Goal: Task Accomplishment & Management: Use online tool/utility

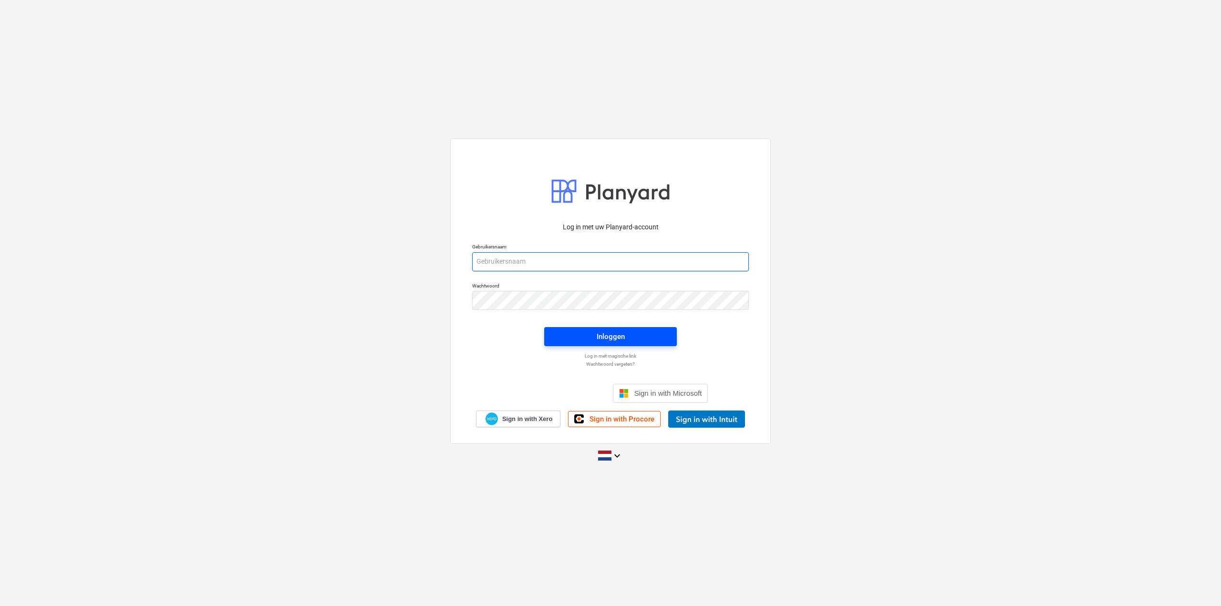
type input "[EMAIL_ADDRESS][DOMAIN_NAME]"
click at [602, 337] on div "Inloggen" at bounding box center [611, 337] width 28 height 12
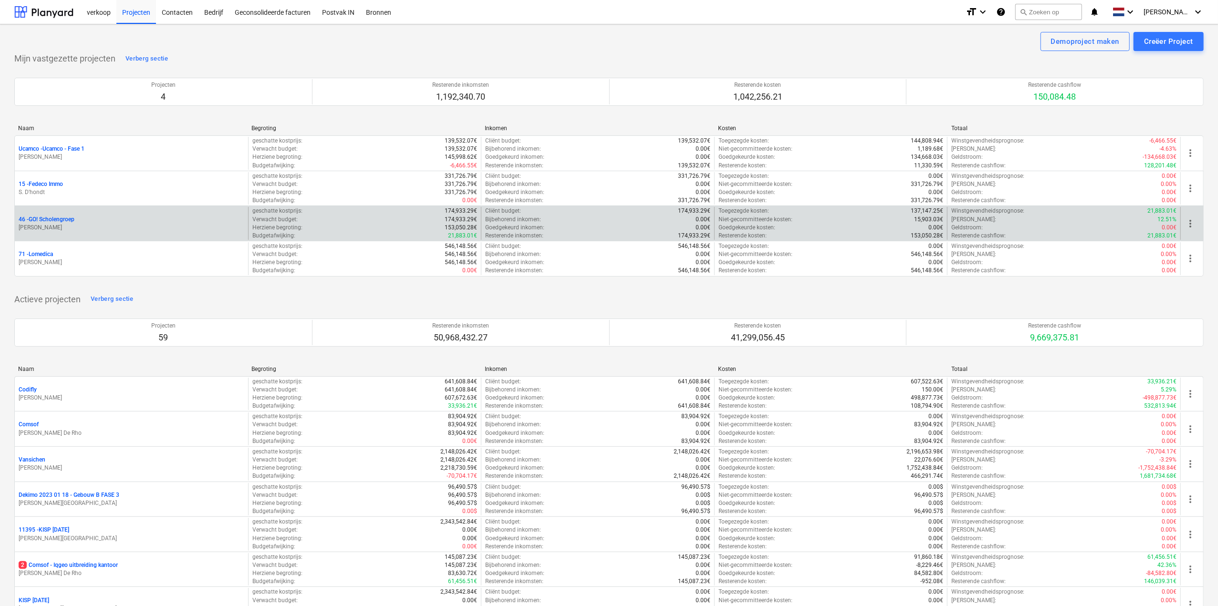
click at [55, 217] on p "46 - GO! Scholengroep" at bounding box center [47, 220] width 56 height 8
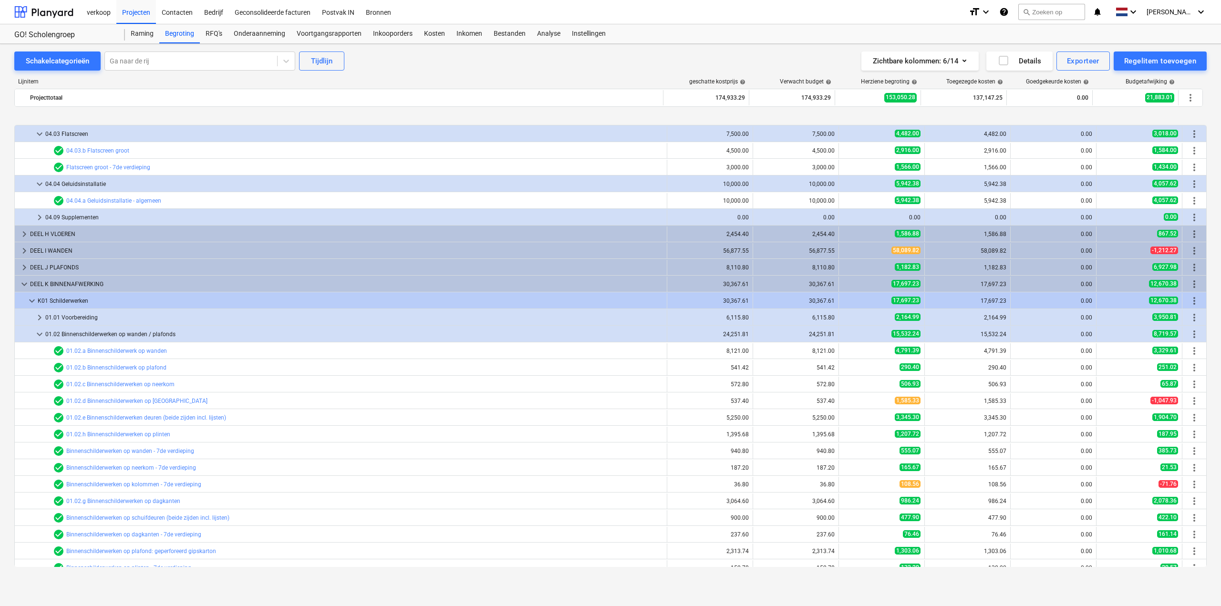
scroll to position [95, 0]
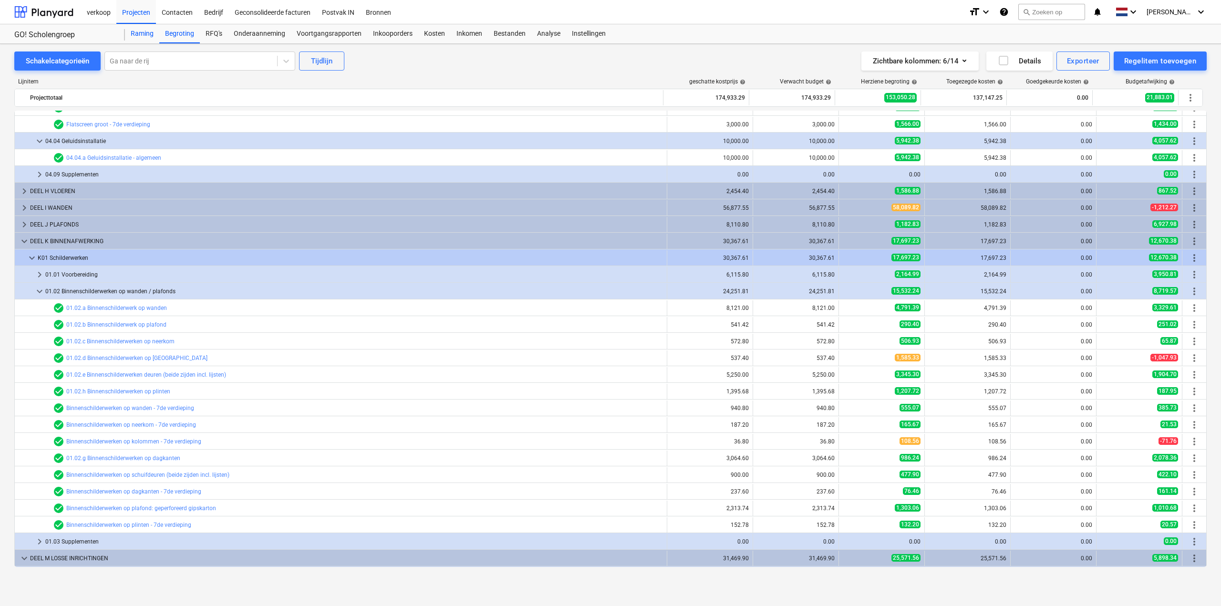
click at [136, 38] on div "Raming" at bounding box center [142, 33] width 34 height 19
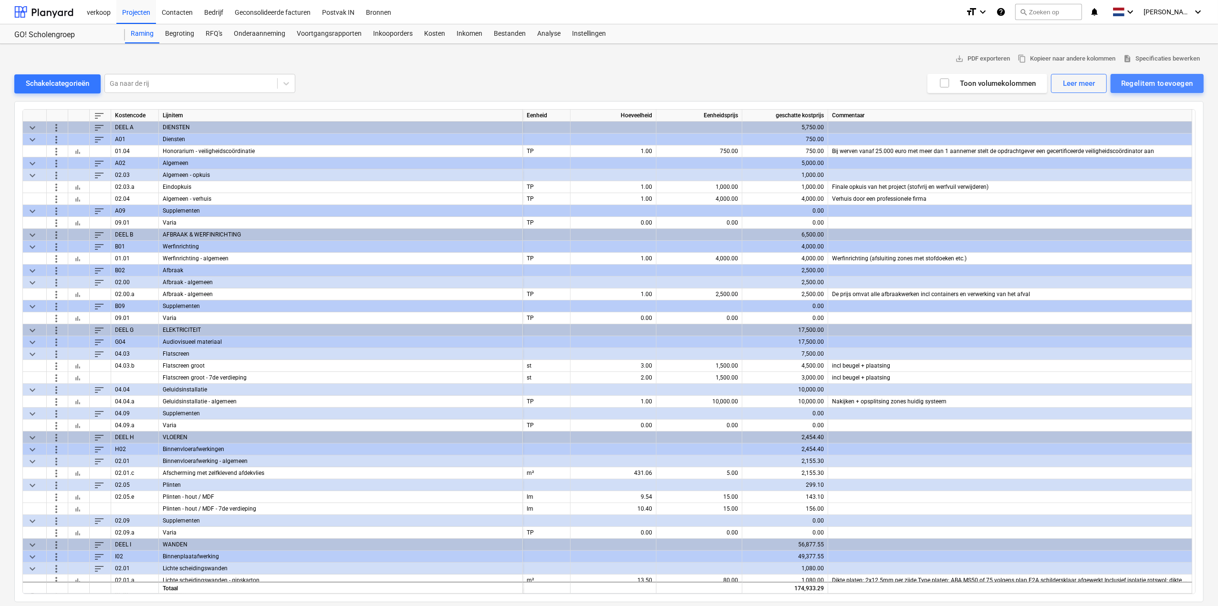
click at [1129, 83] on div "Regelitem toevoegen" at bounding box center [1157, 83] width 72 height 12
click at [1127, 103] on div "Toevoegen vanuit sjabloon" at bounding box center [1152, 107] width 102 height 17
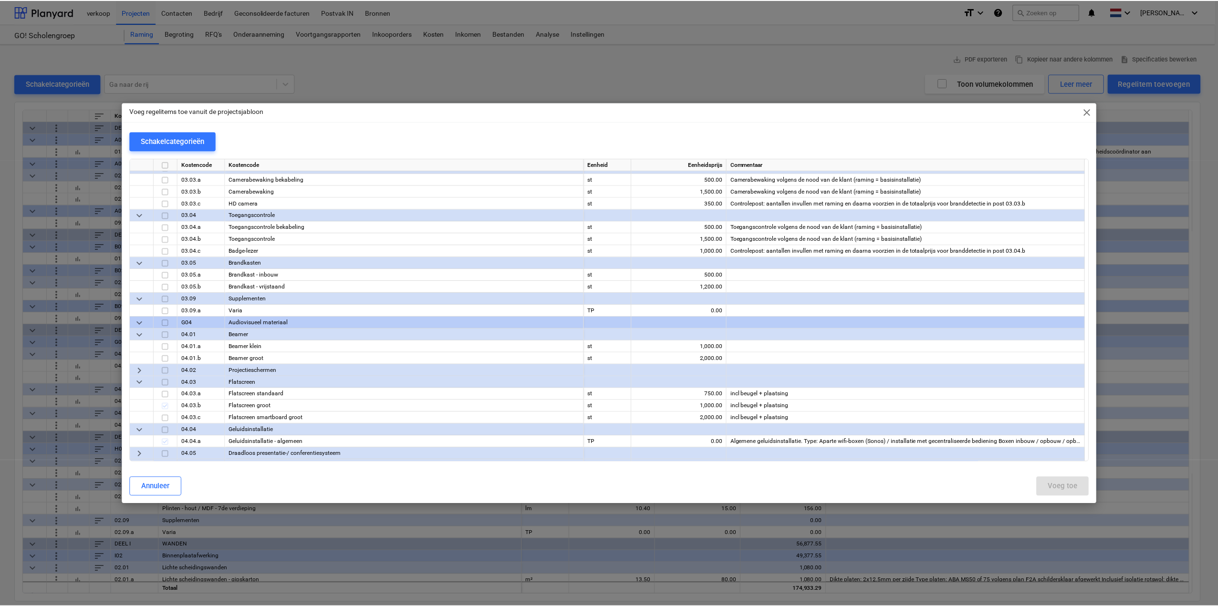
scroll to position [1431, 0]
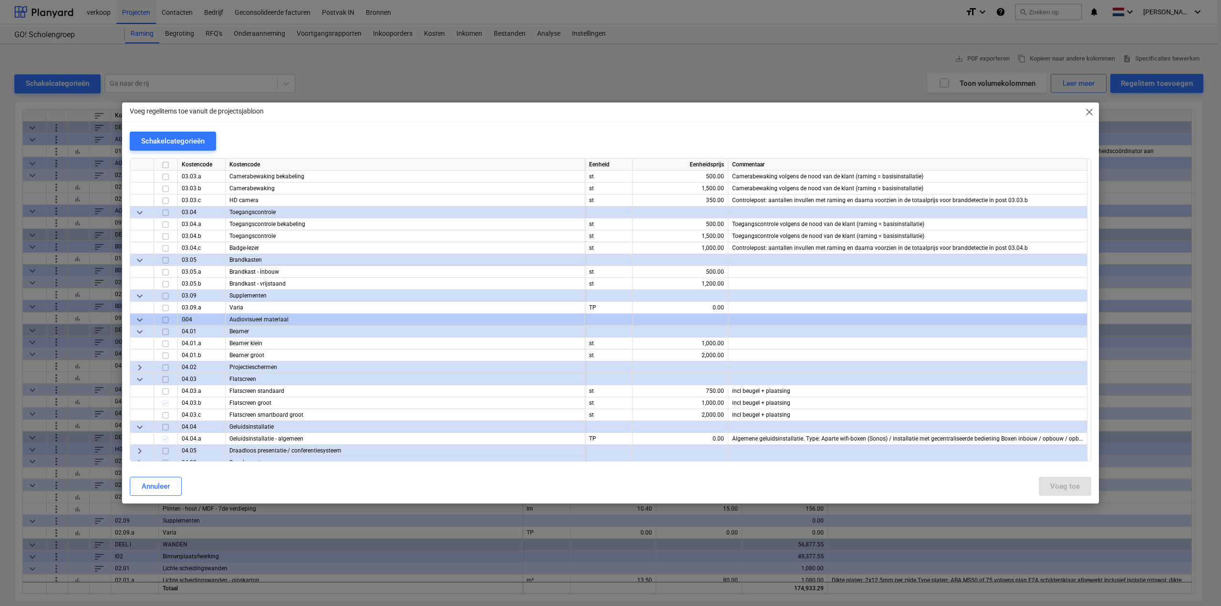
click at [141, 366] on span "keyboard_arrow_right" at bounding box center [139, 367] width 11 height 11
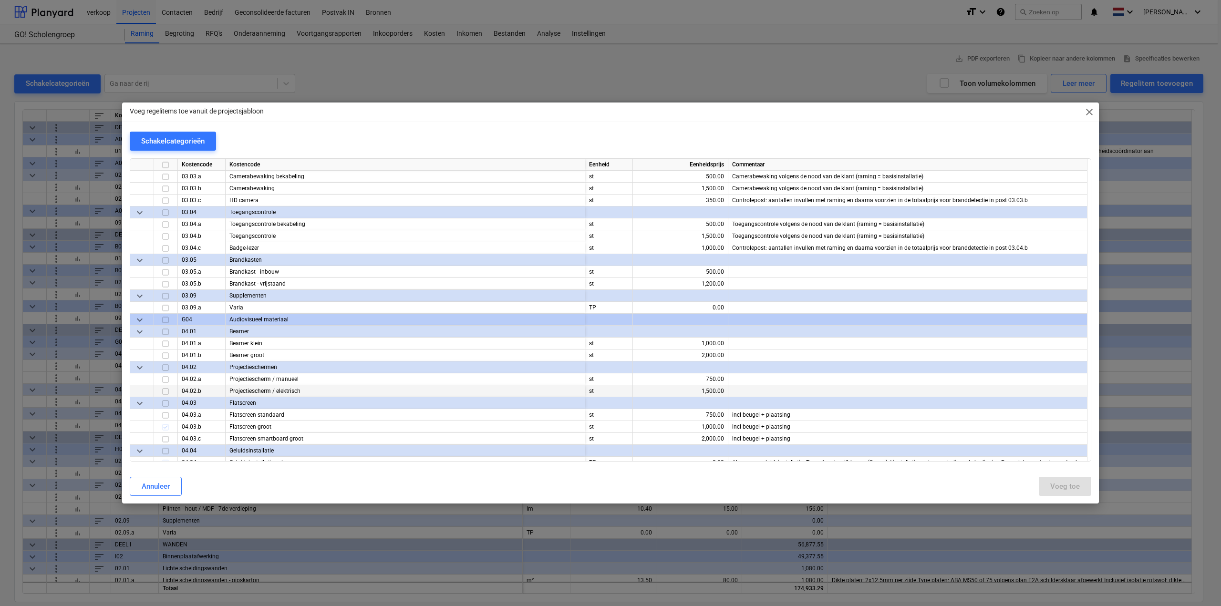
click at [165, 392] on input "checkbox" at bounding box center [165, 391] width 11 height 11
click at [1070, 484] on div "Voeg toe" at bounding box center [1065, 486] width 30 height 12
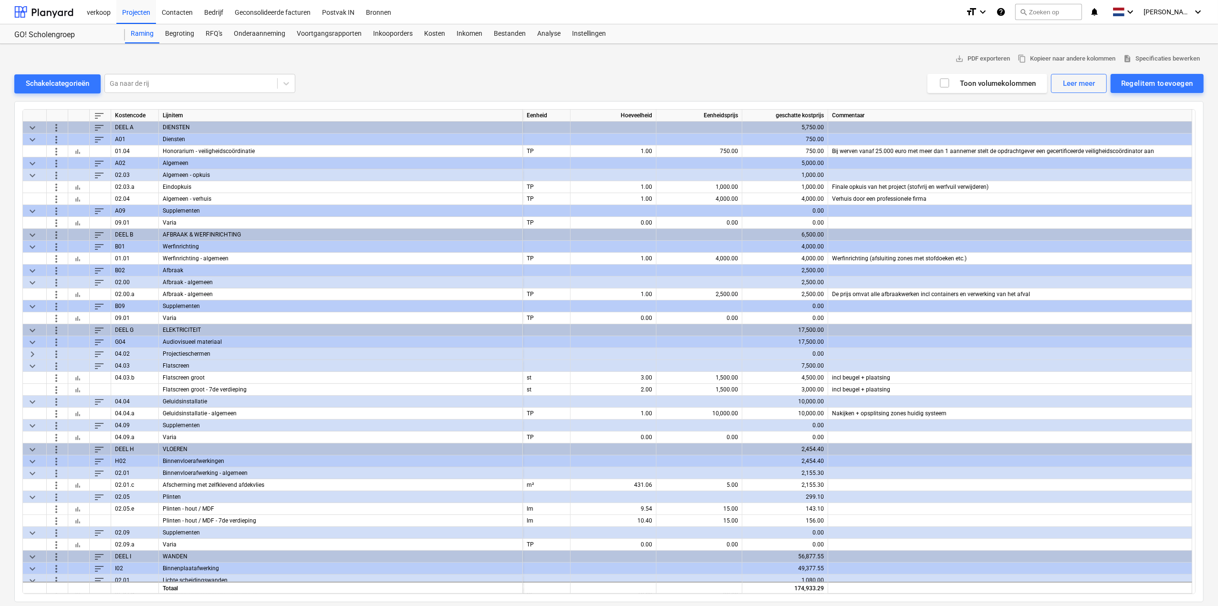
click at [31, 354] on span "keyboard_arrow_right" at bounding box center [32, 353] width 11 height 11
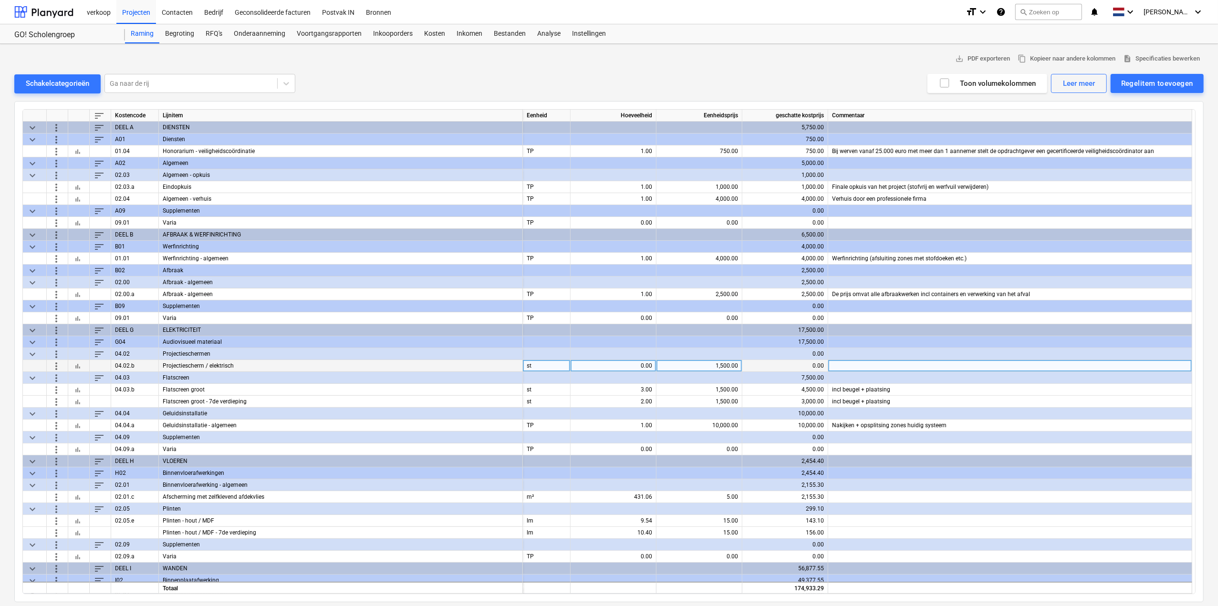
click at [79, 365] on span "bar_chart" at bounding box center [78, 366] width 8 height 8
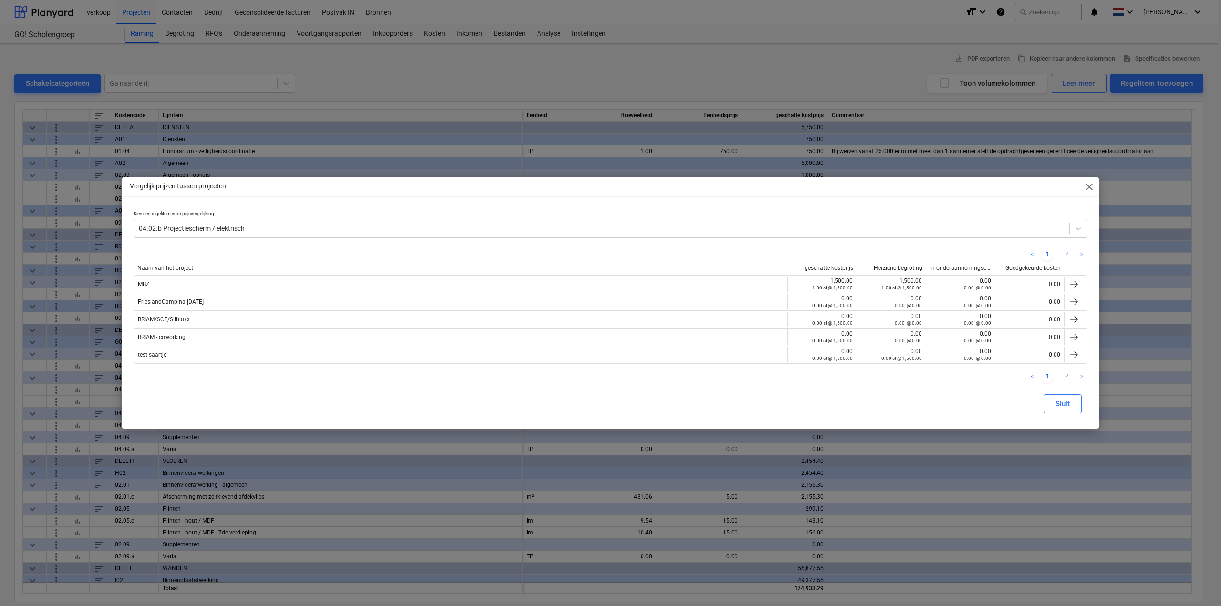
click at [1065, 251] on link "2" at bounding box center [1066, 254] width 11 height 11
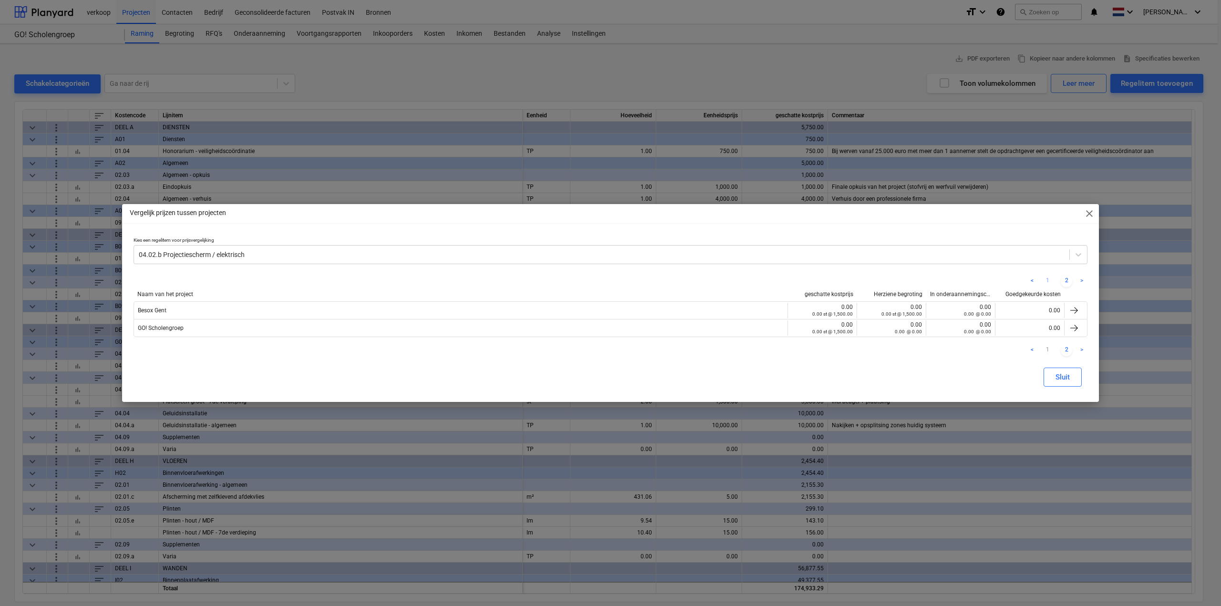
click at [1048, 284] on link "1" at bounding box center [1047, 281] width 11 height 11
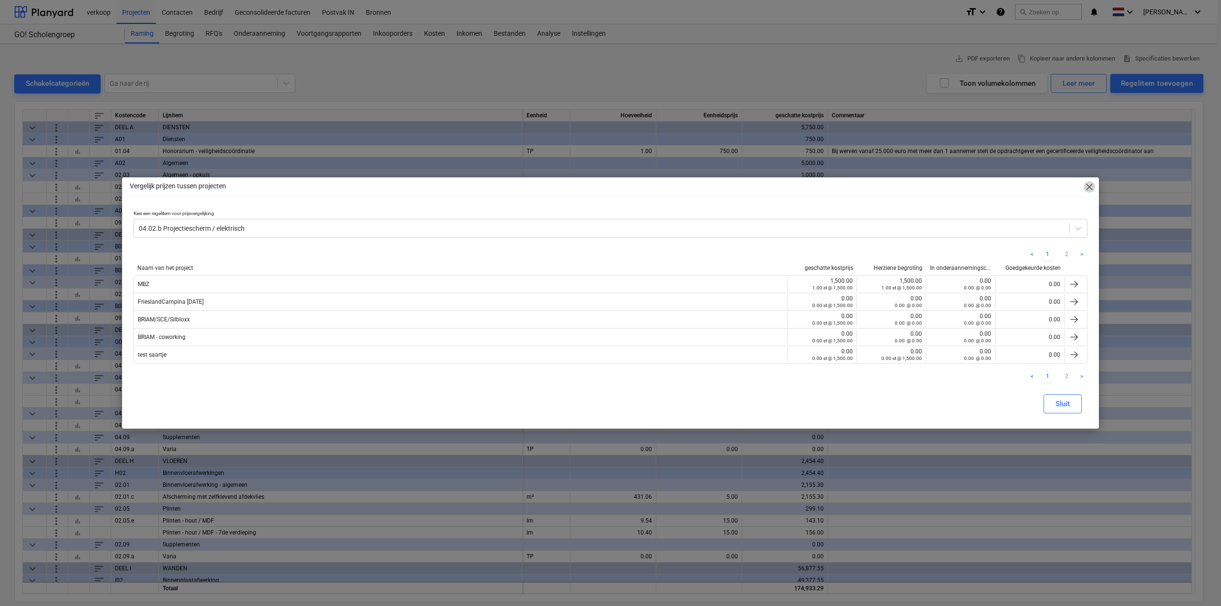
click at [1087, 187] on span "close" at bounding box center [1089, 186] width 11 height 11
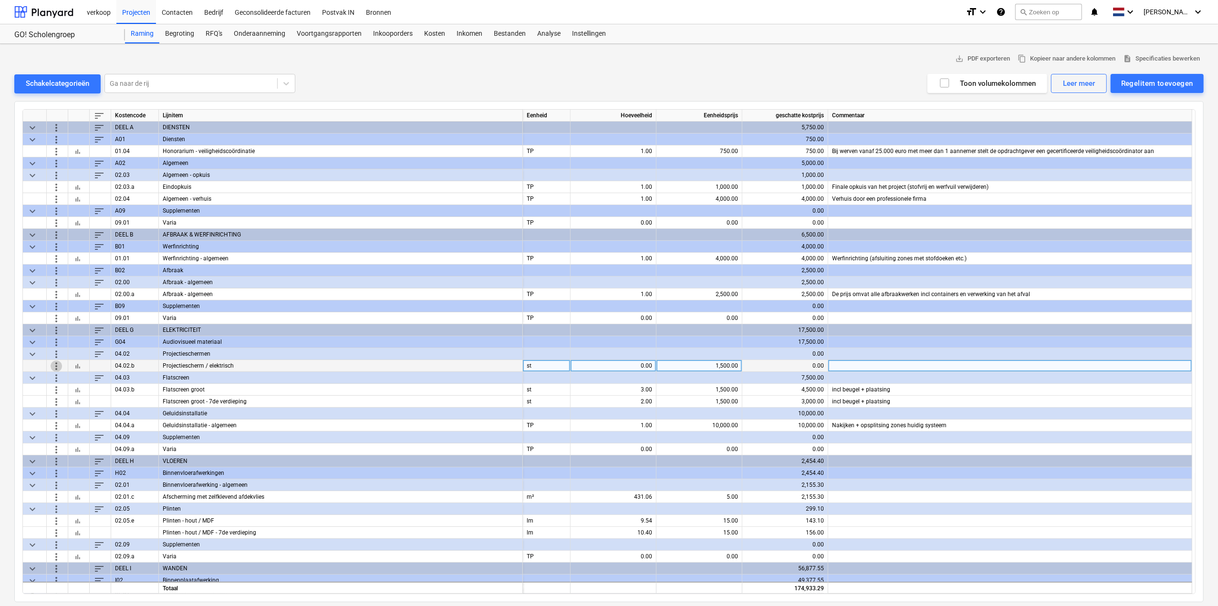
click at [53, 365] on span "more_vert" at bounding box center [56, 365] width 11 height 11
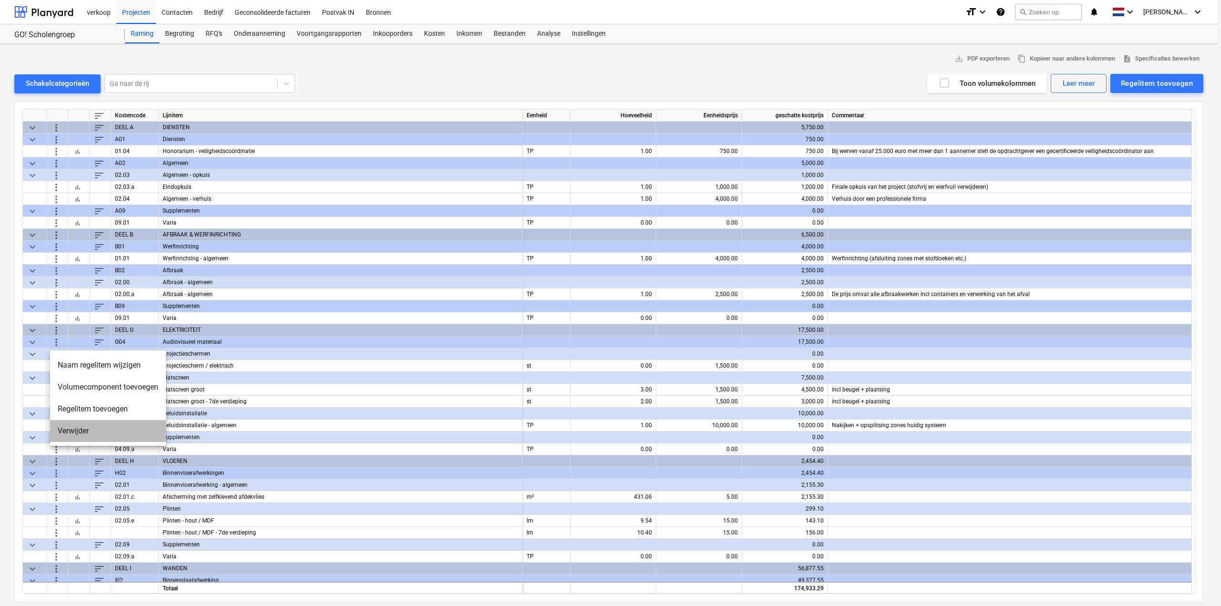
click at [63, 430] on li "Verwijder" at bounding box center [108, 431] width 116 height 22
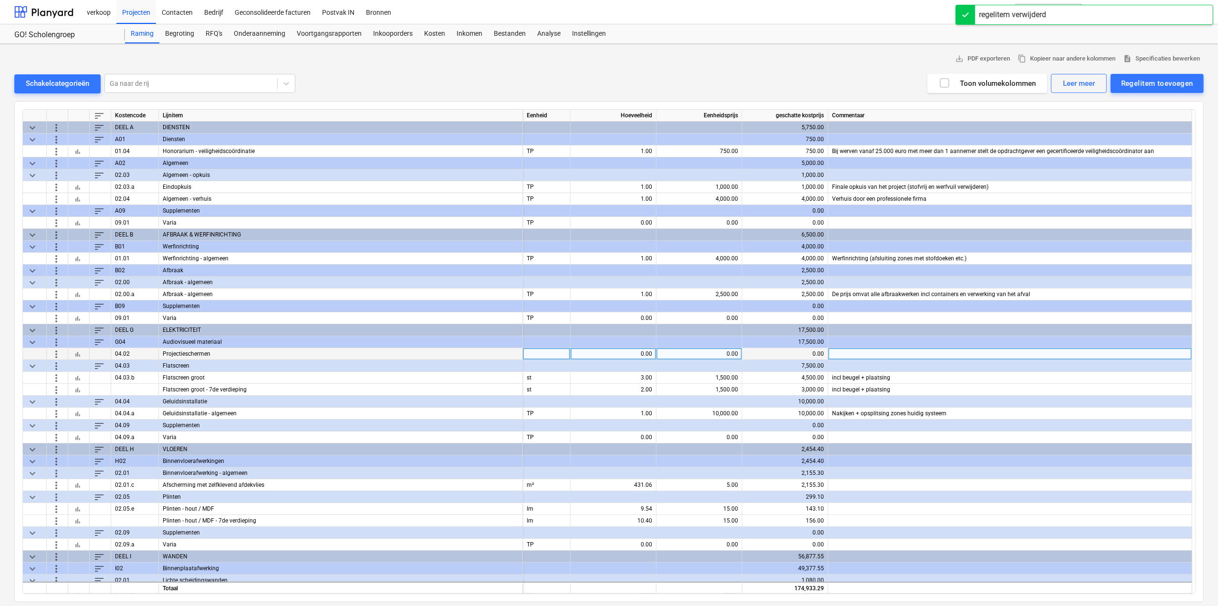
click at [58, 353] on span "more_vert" at bounding box center [56, 353] width 11 height 11
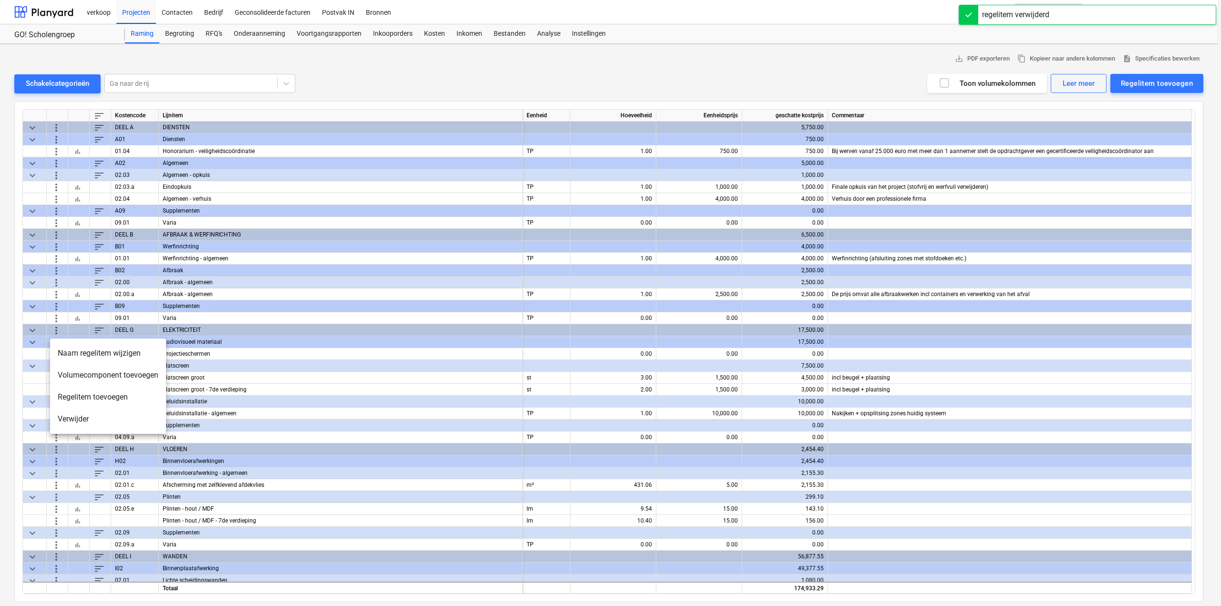
click at [98, 421] on li "Verwijder" at bounding box center [108, 419] width 116 height 22
